Goal: Task Accomplishment & Management: Manage account settings

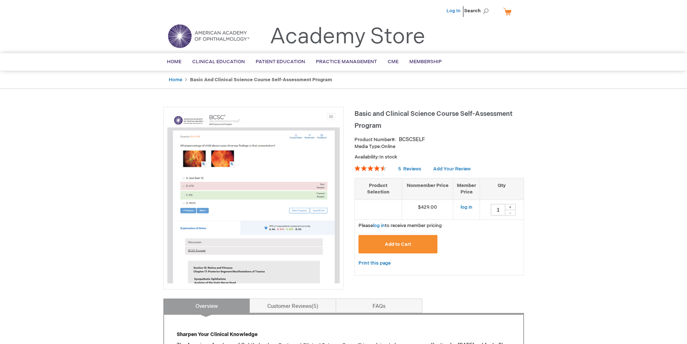
click at [457, 9] on link "Log In" at bounding box center [454, 11] width 14 height 6
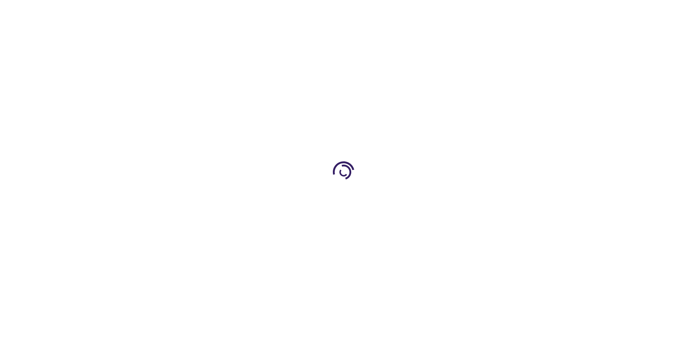
type input "1"
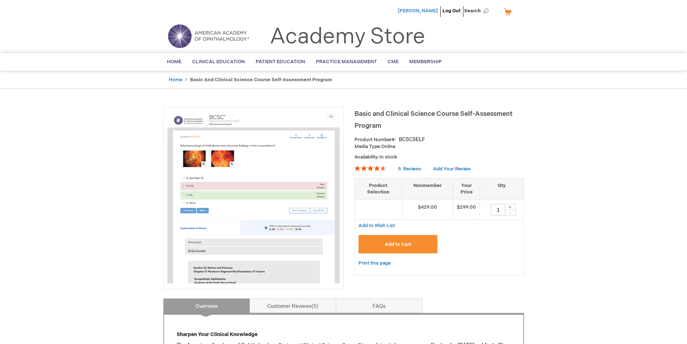
click at [429, 9] on span "Peter Bodunrin" at bounding box center [418, 11] width 40 height 6
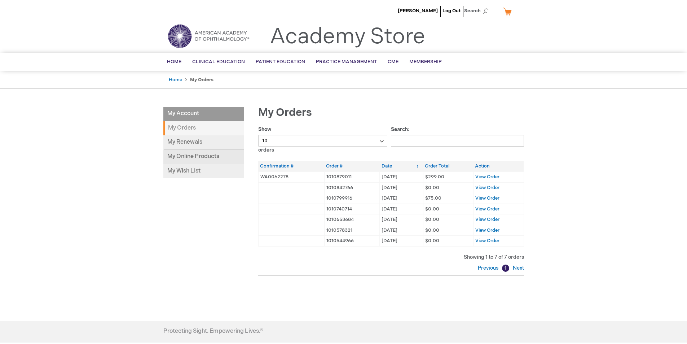
click at [200, 154] on link "My Online Products" at bounding box center [203, 157] width 80 height 14
